Goal: Obtain resource: Obtain resource

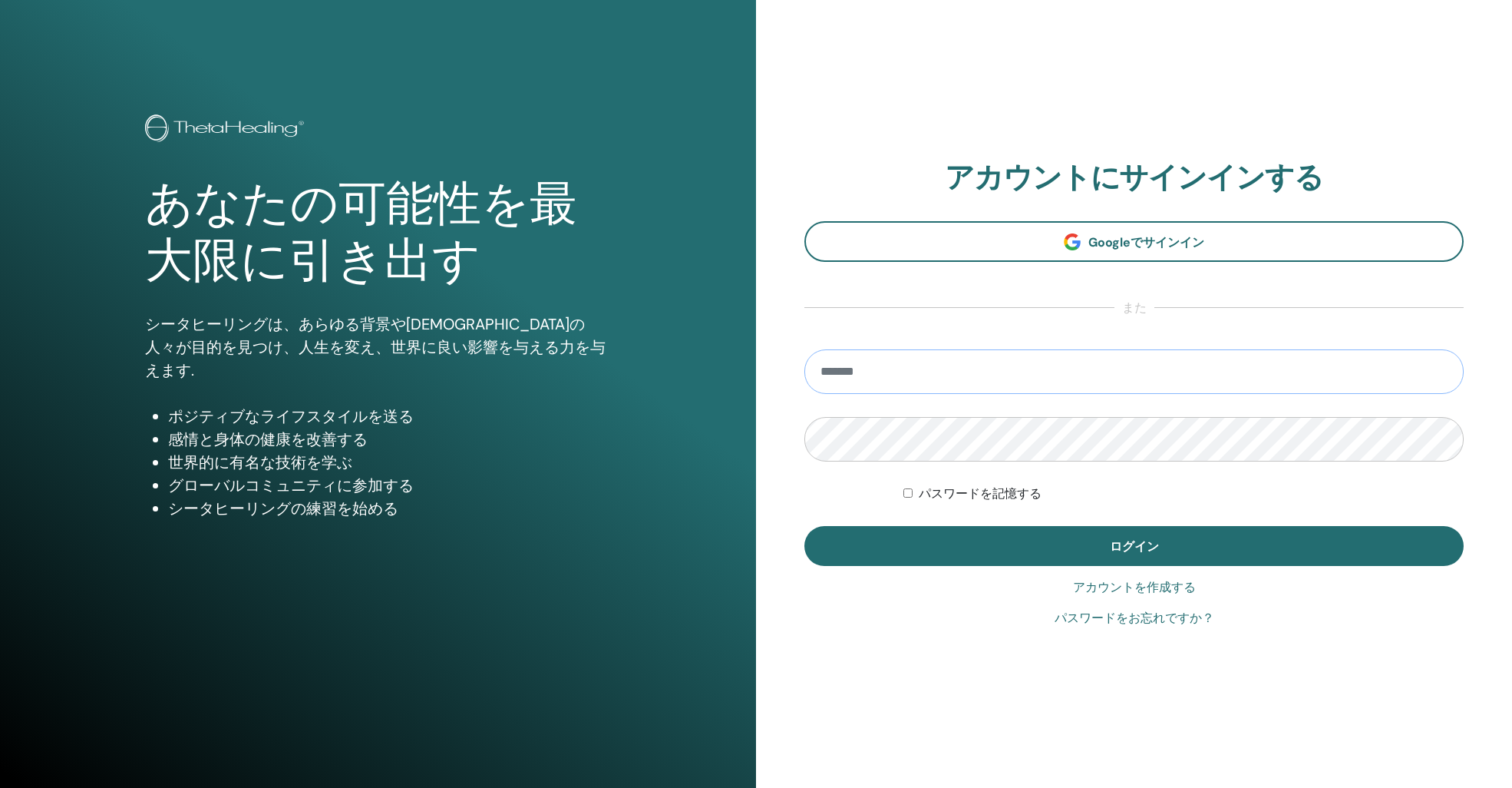
type input "**********"
click at [1134, 545] on button "ログイン" at bounding box center [1134, 545] width 660 height 39
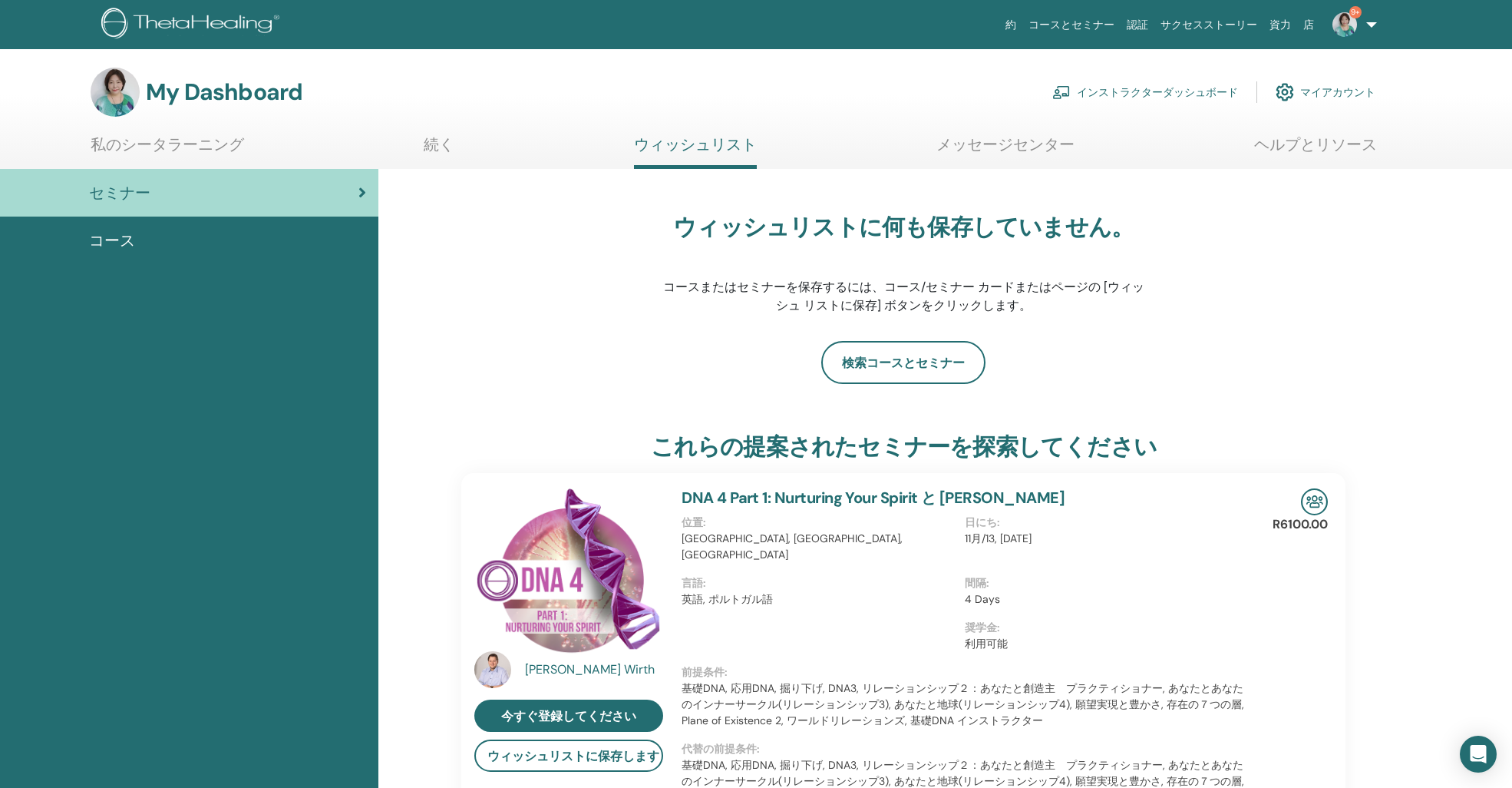
click at [1106, 91] on link "インストラクターダッシュボード" at bounding box center [1145, 92] width 185 height 34
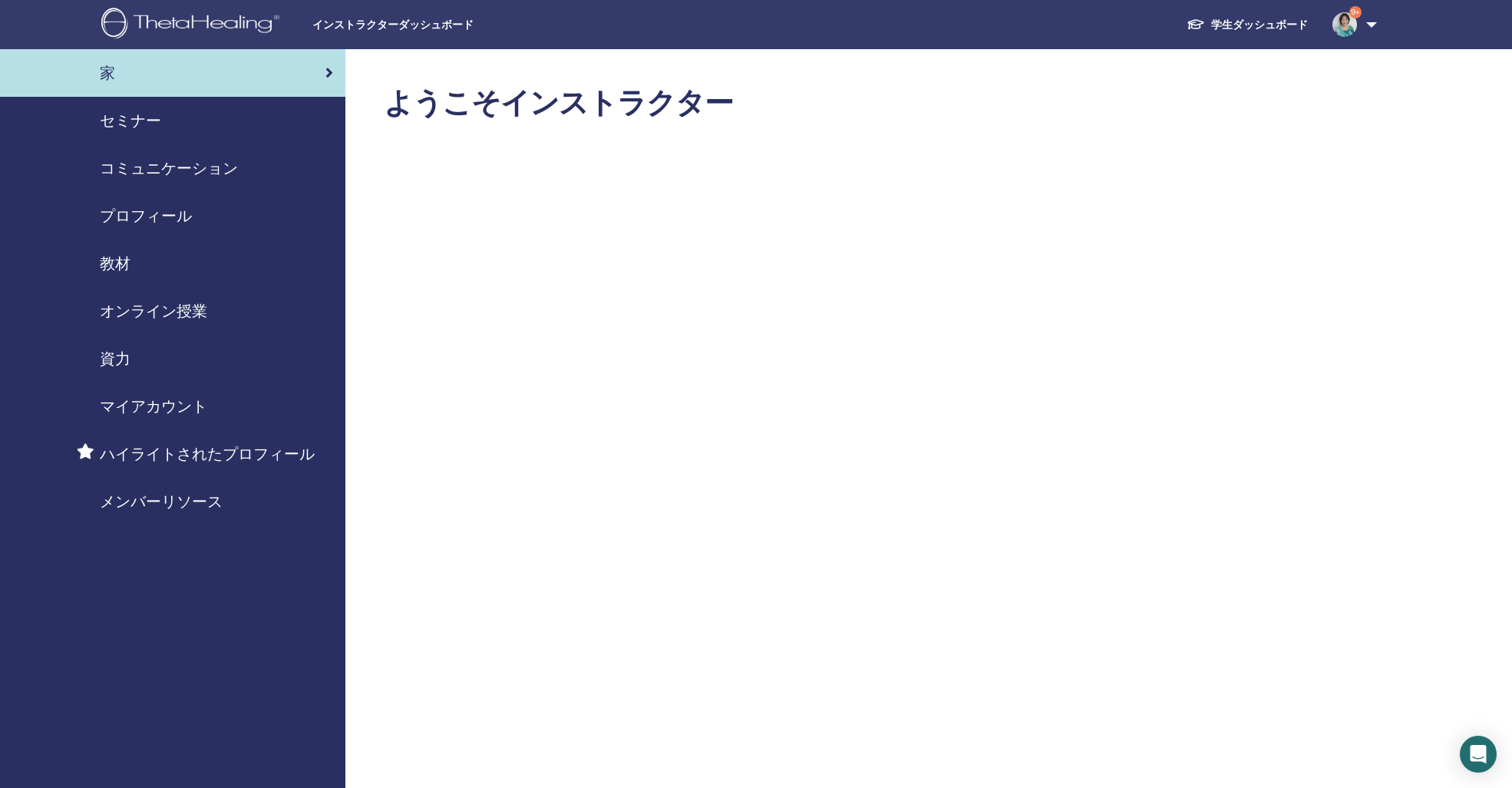
click at [147, 124] on span "セミナー" at bounding box center [130, 120] width 61 height 23
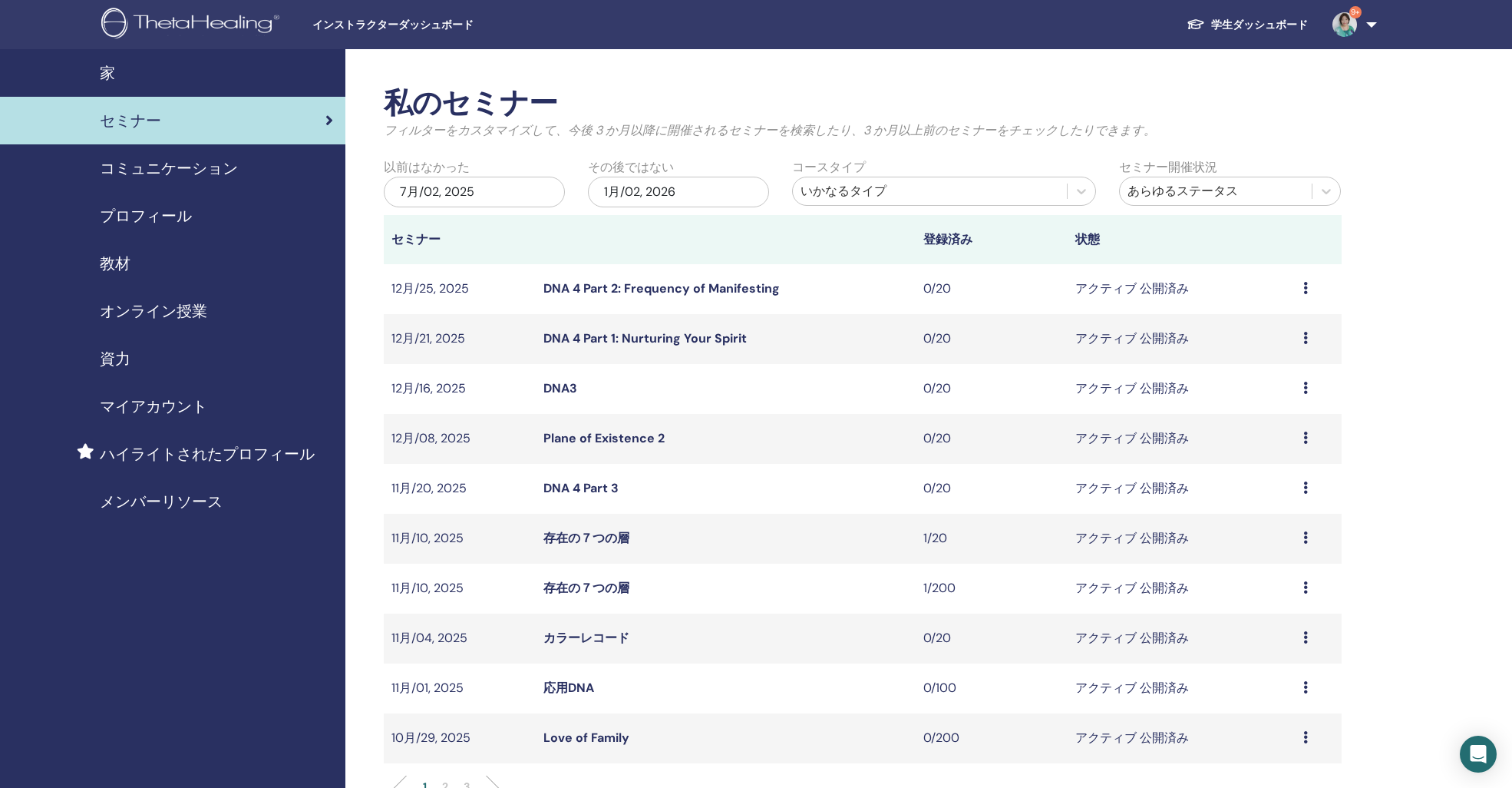
click at [205, 280] on link "教材" at bounding box center [173, 263] width 345 height 47
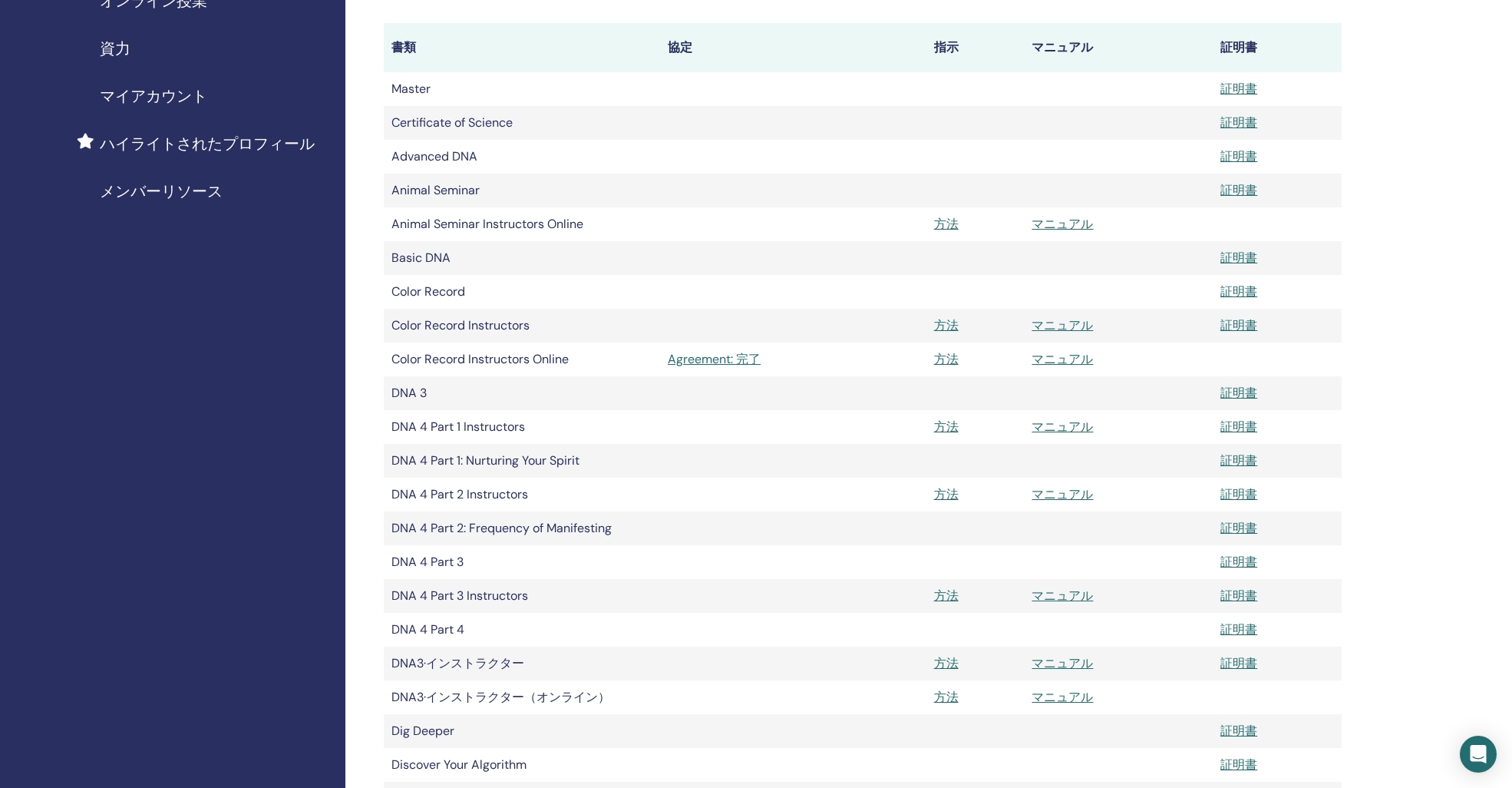
scroll to position [322, 0]
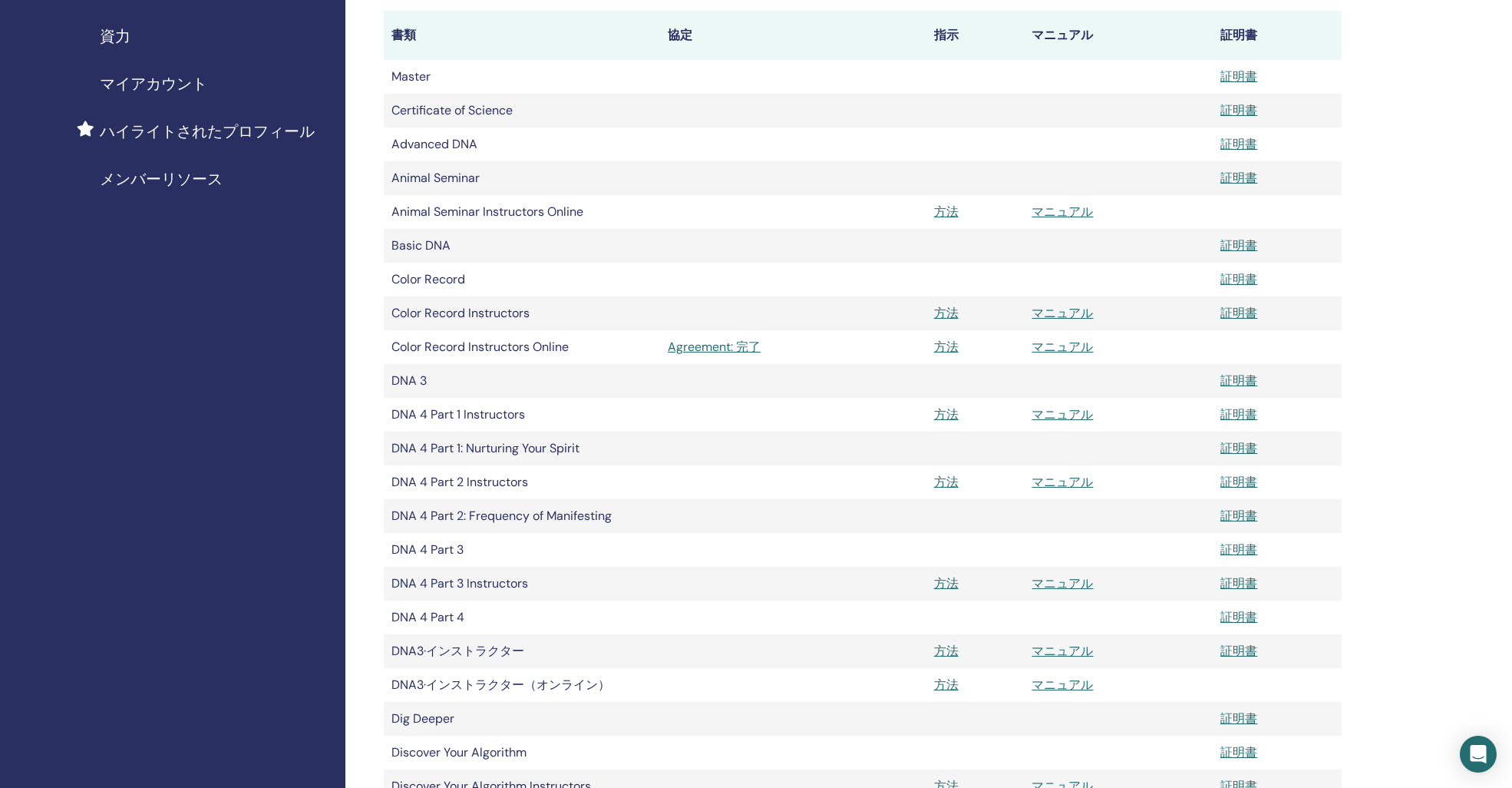
click at [1060, 481] on link "マニュアル" at bounding box center [1062, 481] width 61 height 16
